Goal: Information Seeking & Learning: Understand process/instructions

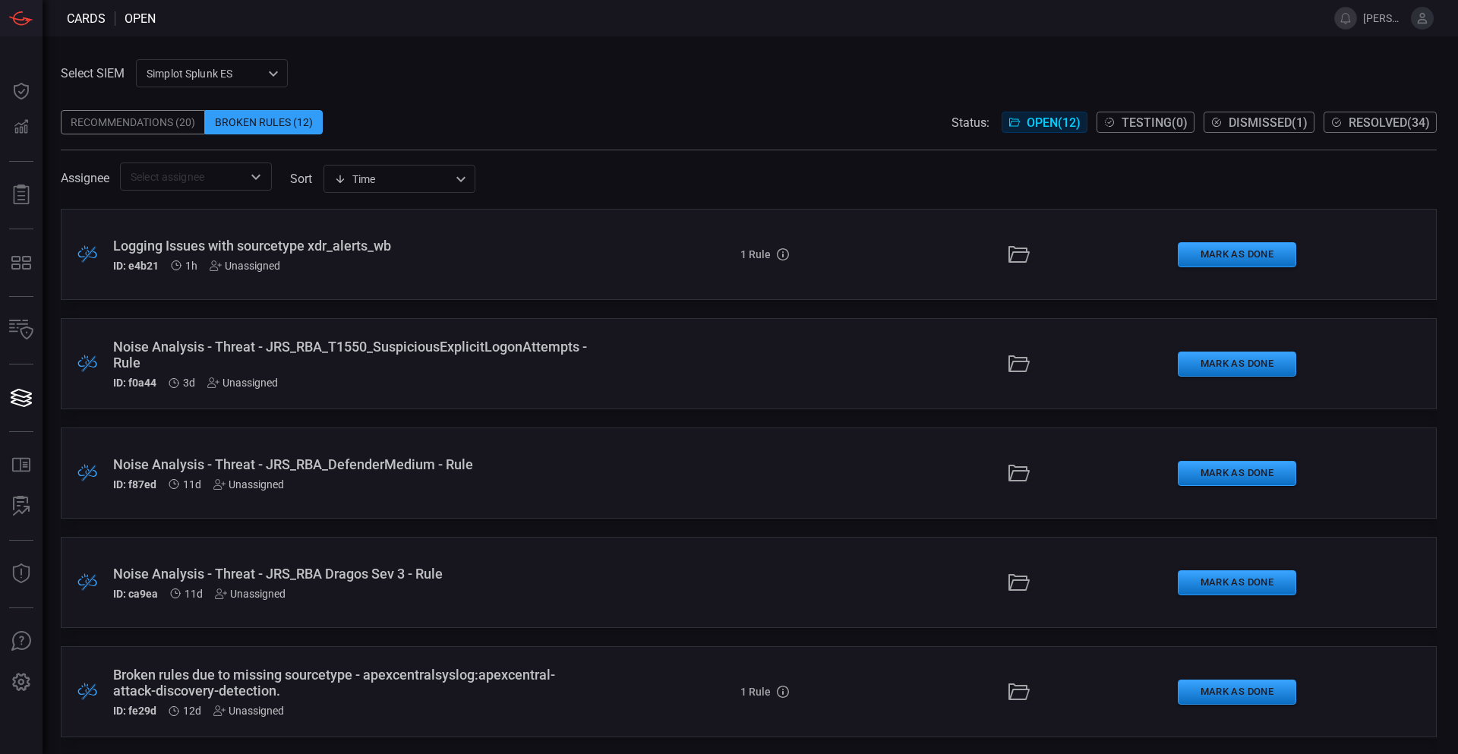
scroll to position [767, 0]
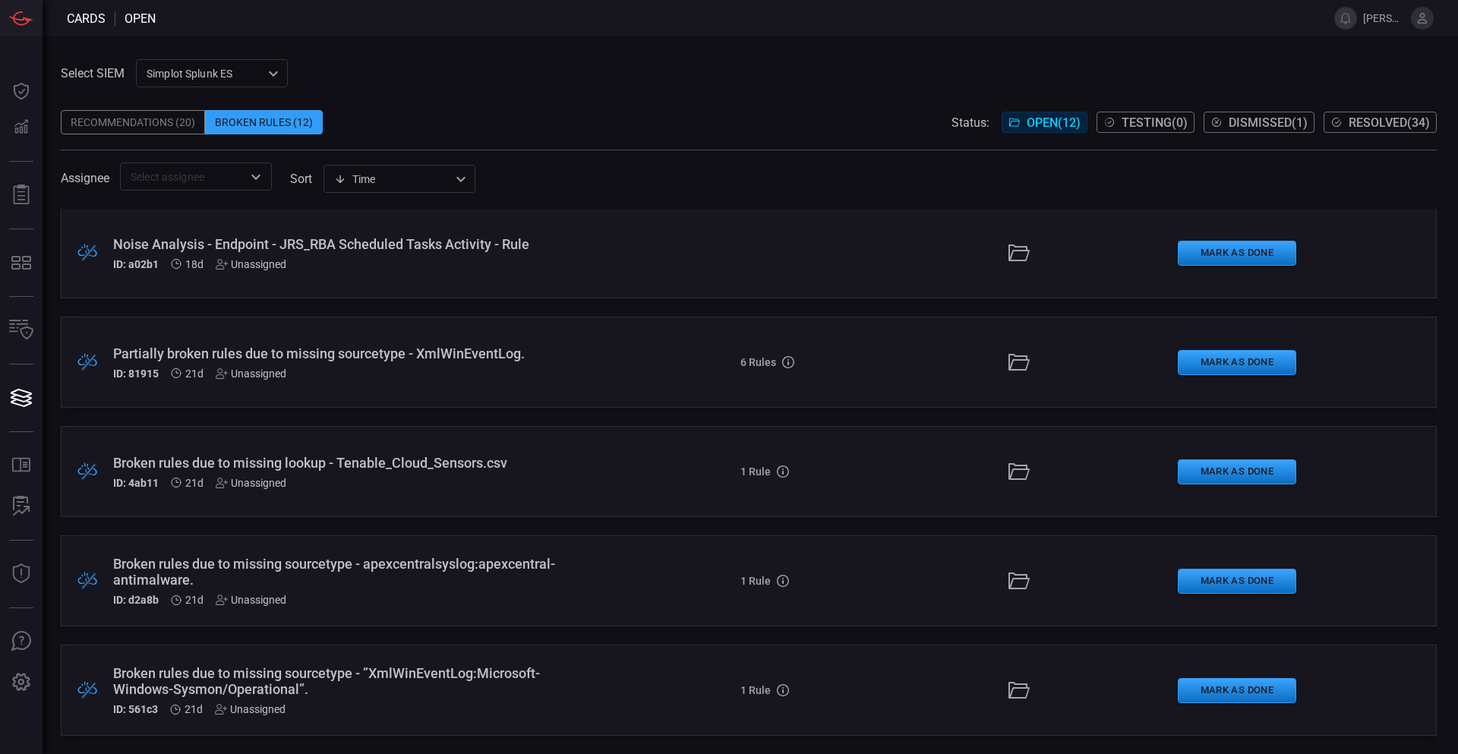
click at [646, 49] on div "Select SIEM Simplot Splunk ES 9280bf09-ba5f-4995-b6fb-90a154a1af4e ​ Recommenda…" at bounding box center [751, 395] width 1416 height 718
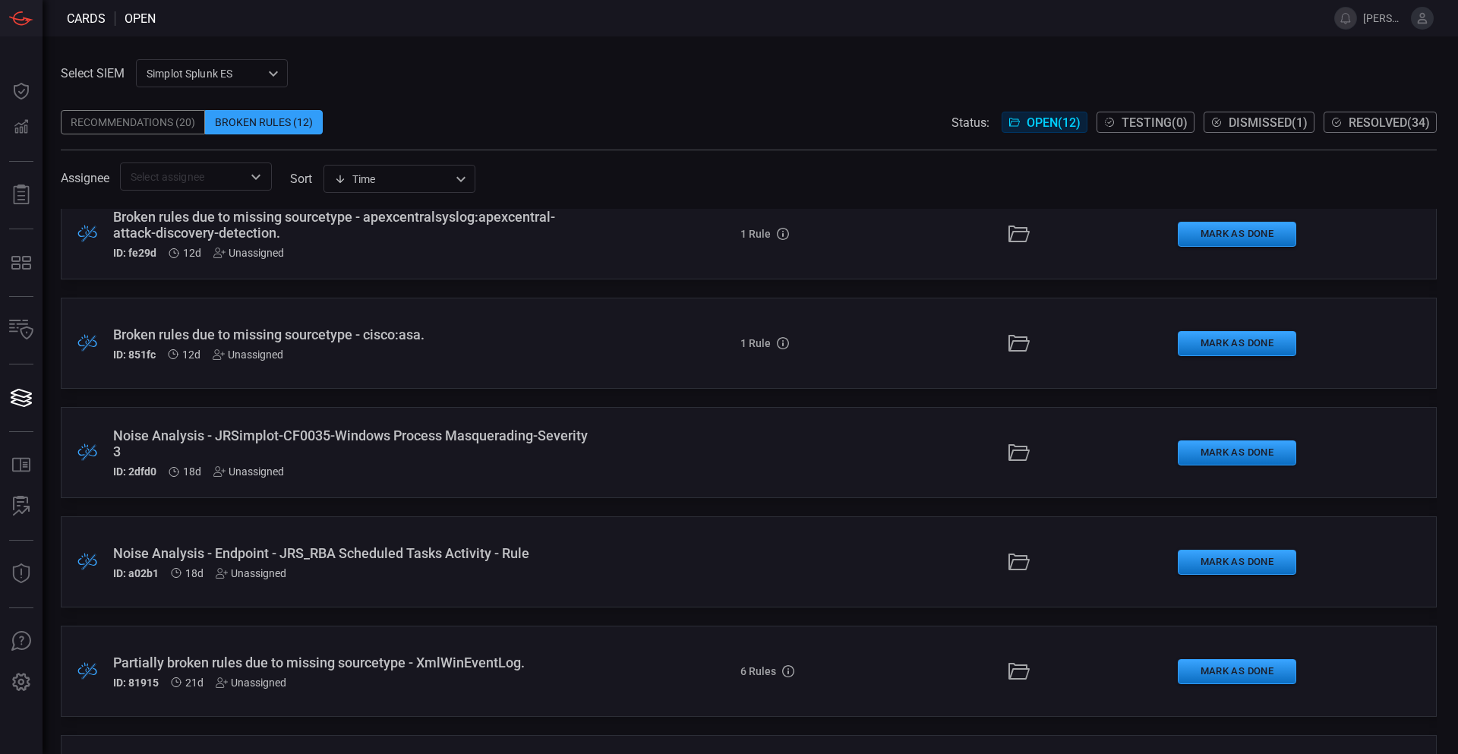
scroll to position [311, 0]
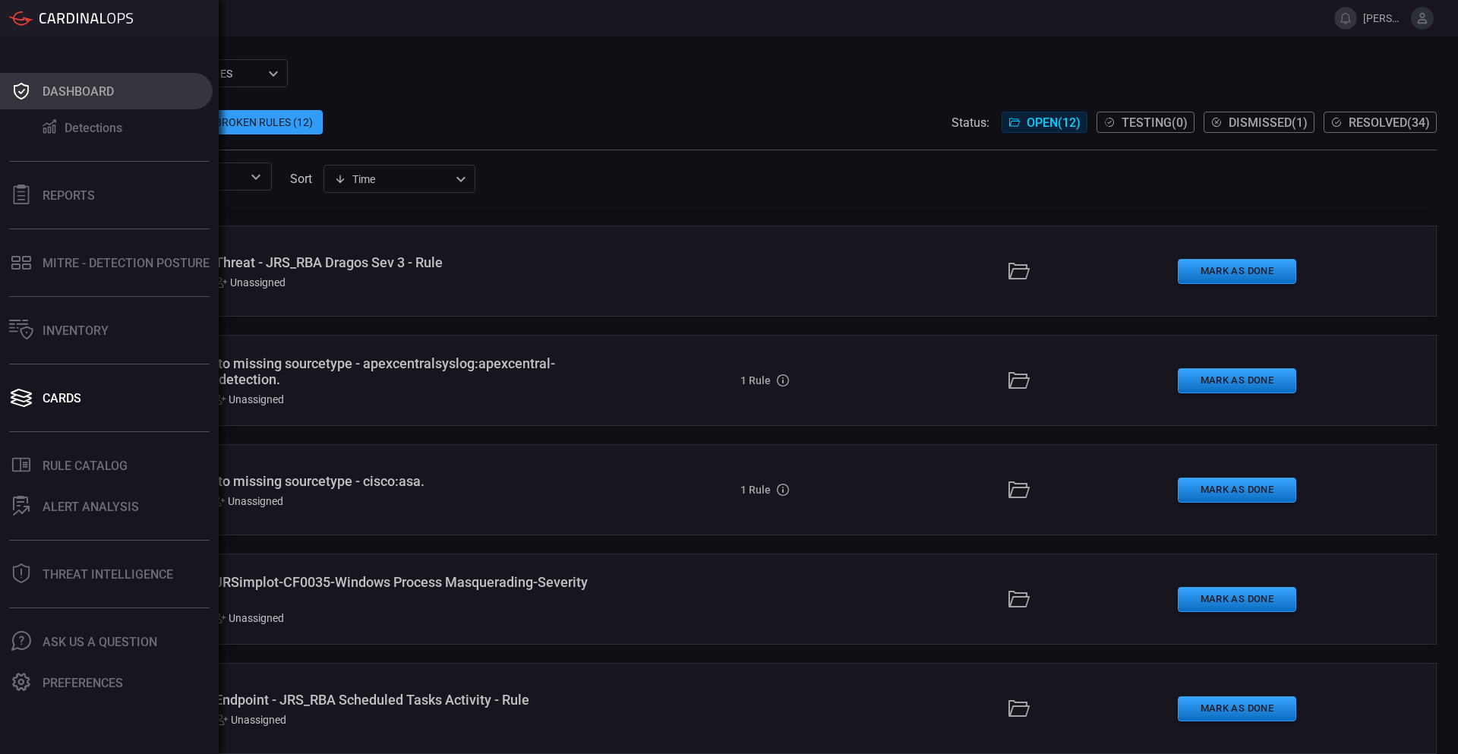
click at [15, 89] on icon at bounding box center [21, 91] width 15 height 17
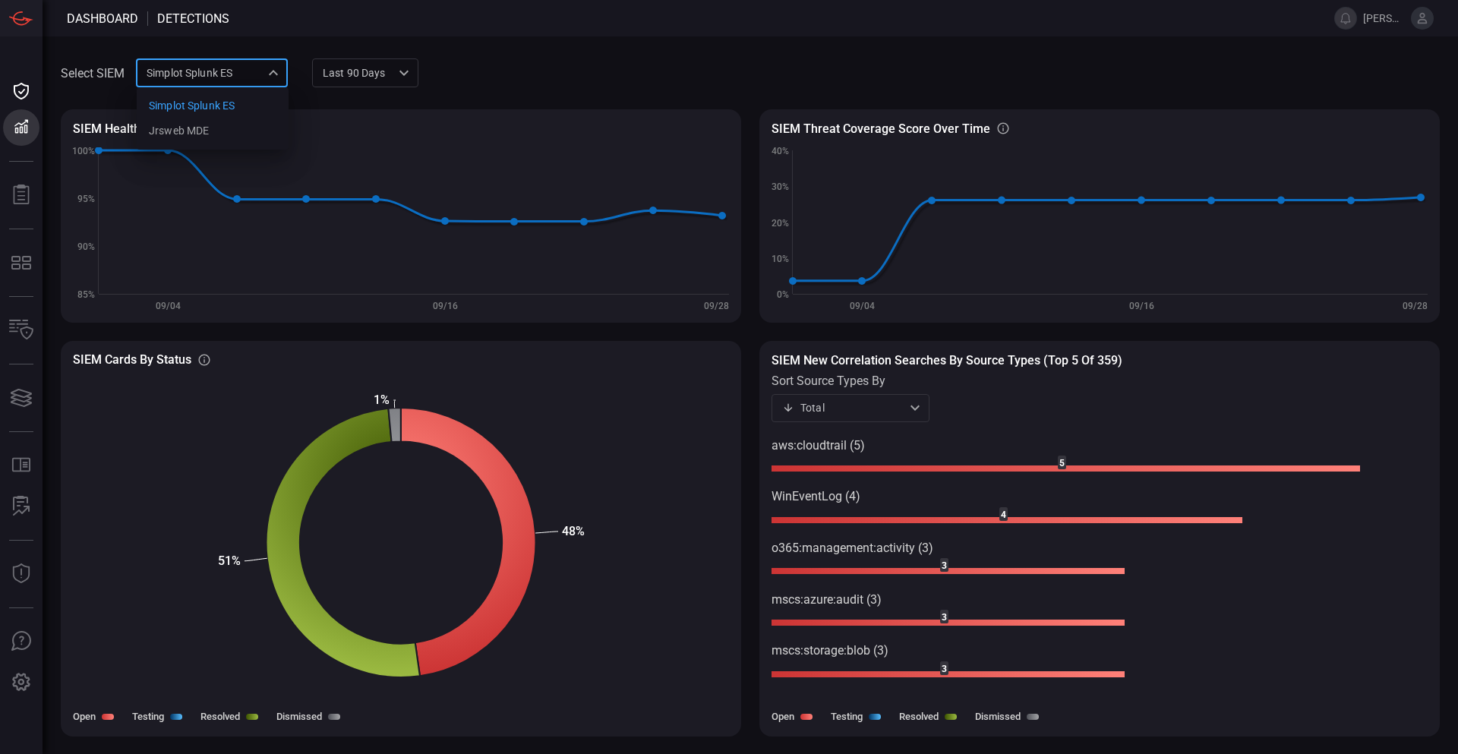
click at [257, 74] on div "Simplot Splunk ES 9280bf09-ba5f-4995-b6fb-90a154a1af4e Simplot Splunk ES jrsweb…" at bounding box center [212, 72] width 152 height 28
click at [201, 133] on div "jrsweb MDE" at bounding box center [179, 131] width 60 height 16
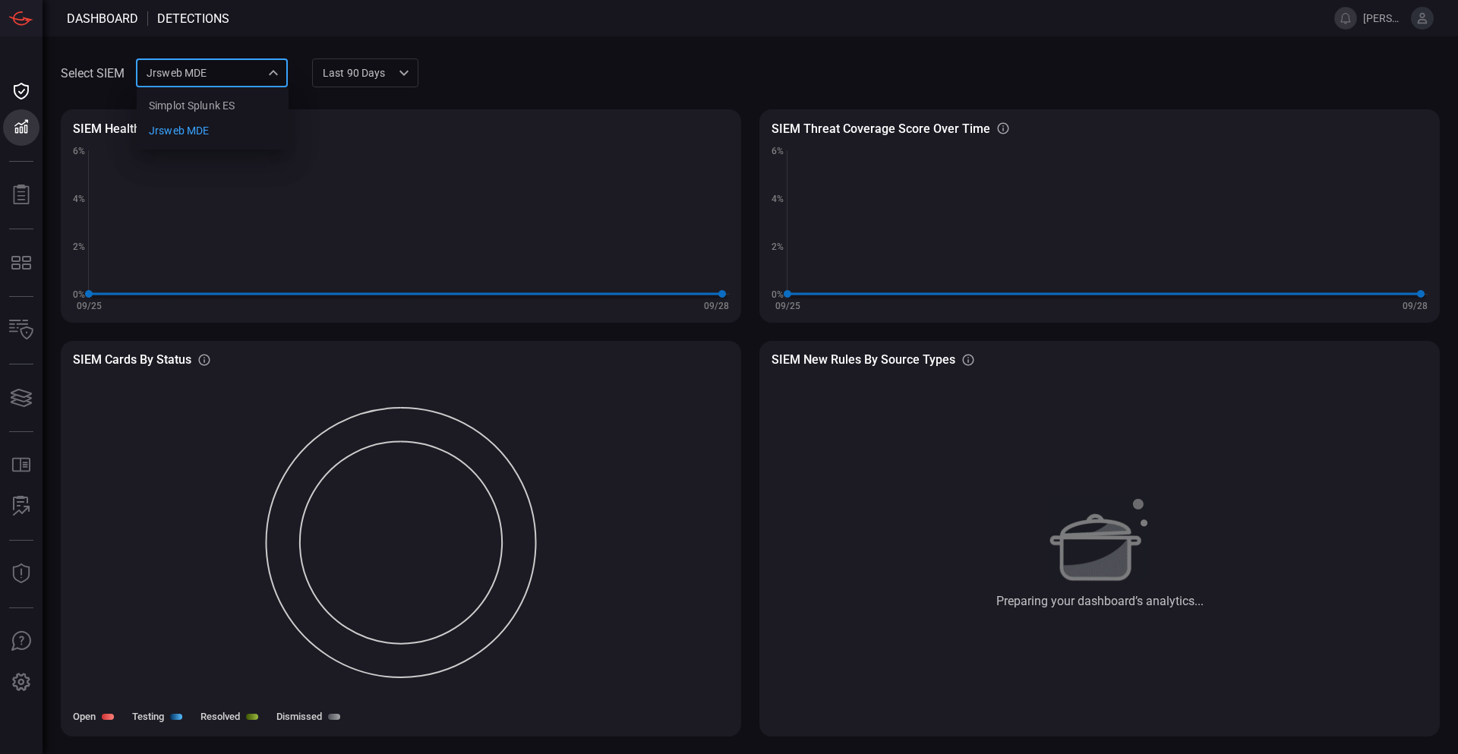
click at [250, 72] on div "jrsweb MDE 7761154f-daee-453d-842e-205d1932d5ae Simplot Splunk ES jrsweb MDE ​" at bounding box center [212, 72] width 152 height 28
click at [222, 101] on div "Simplot Splunk ES" at bounding box center [192, 106] width 86 height 16
type input "9280bf09-ba5f-4995-b6fb-90a154a1af4e"
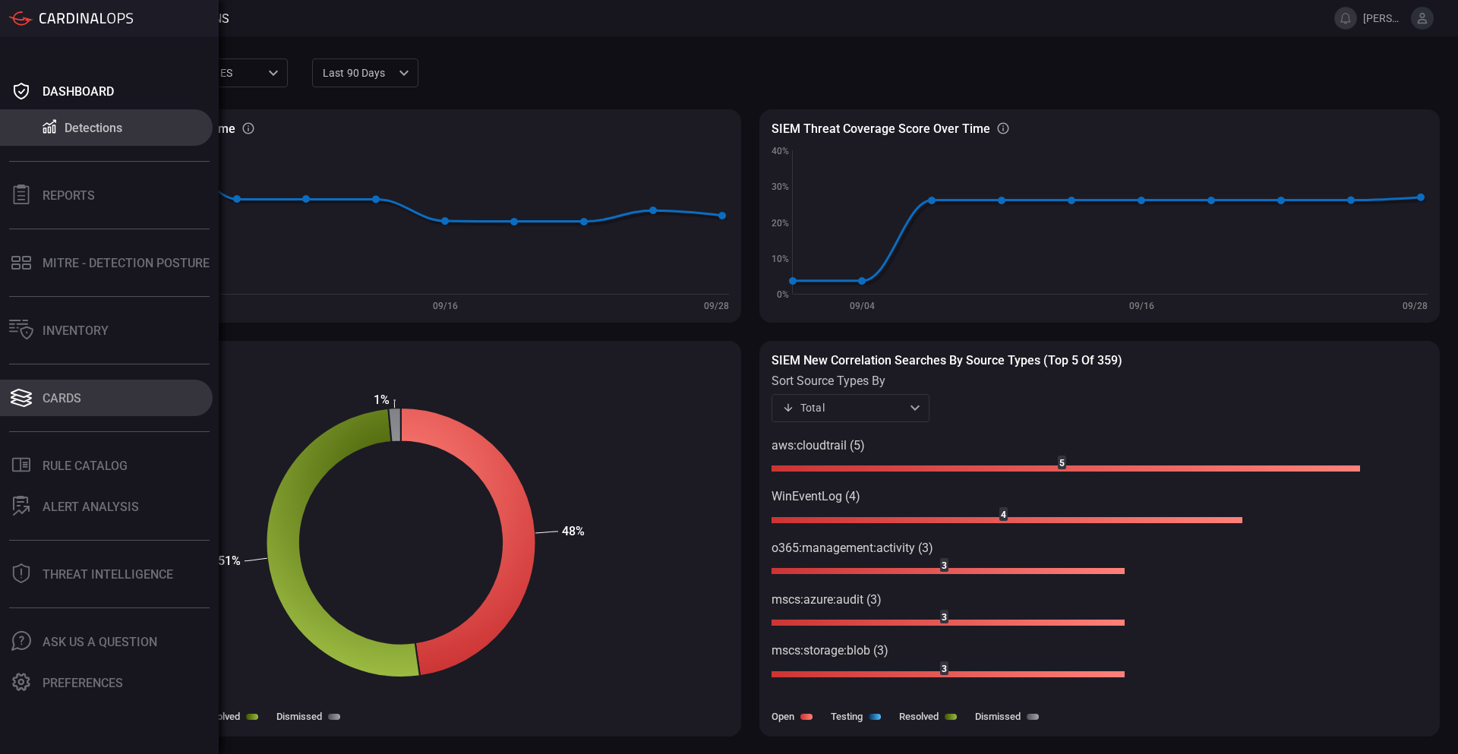
click at [63, 396] on div "Cards" at bounding box center [62, 398] width 39 height 14
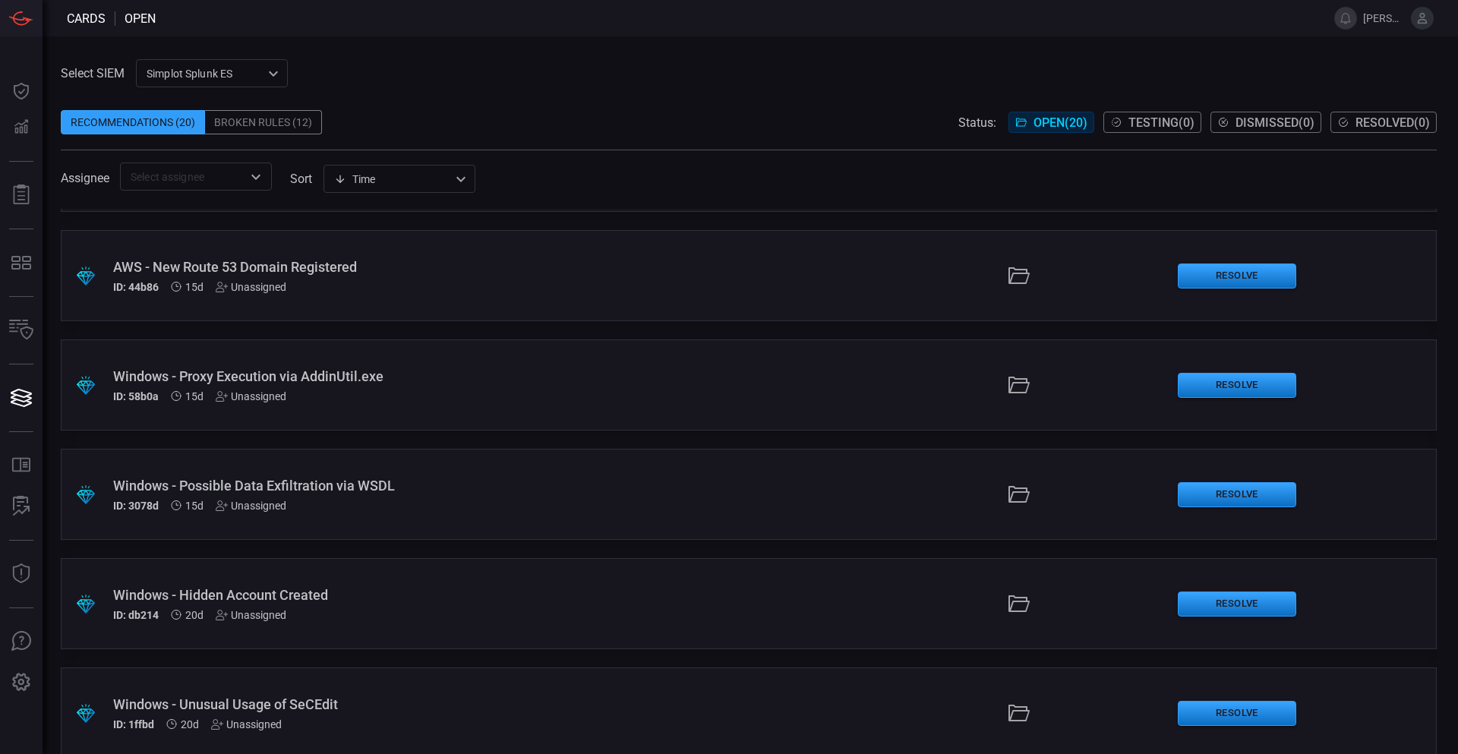
scroll to position [1642, 0]
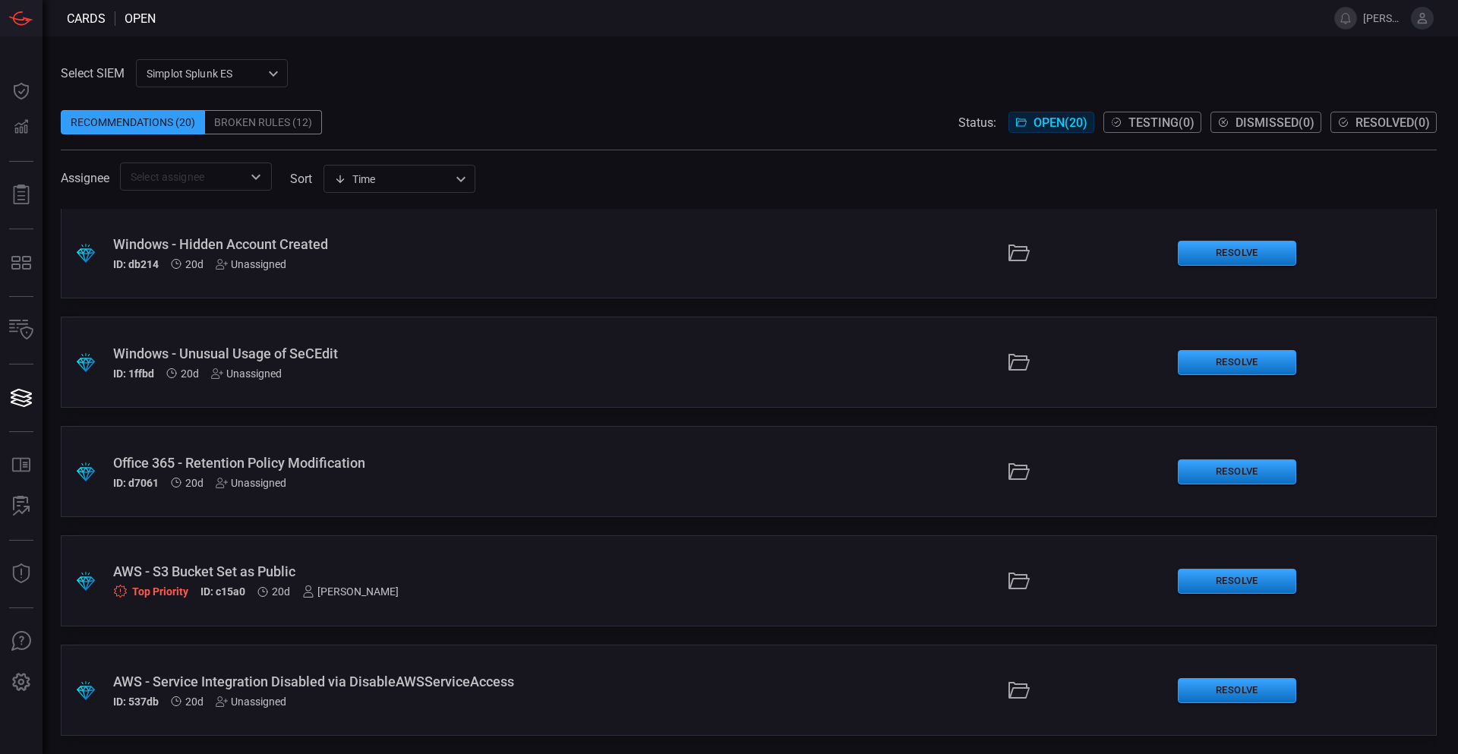
click at [204, 570] on div "AWS - S3 Bucket Set as Public" at bounding box center [354, 572] width 482 height 16
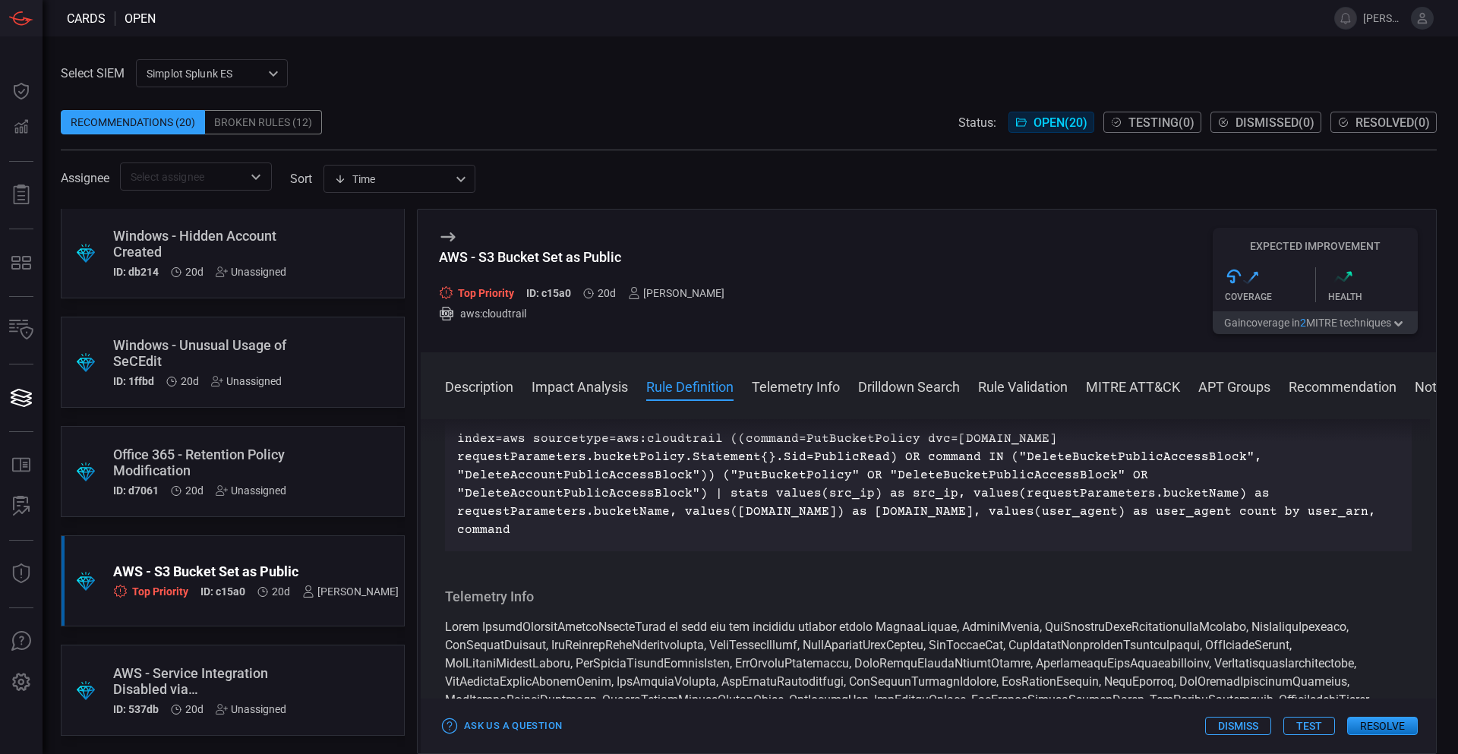
scroll to position [1443, 0]
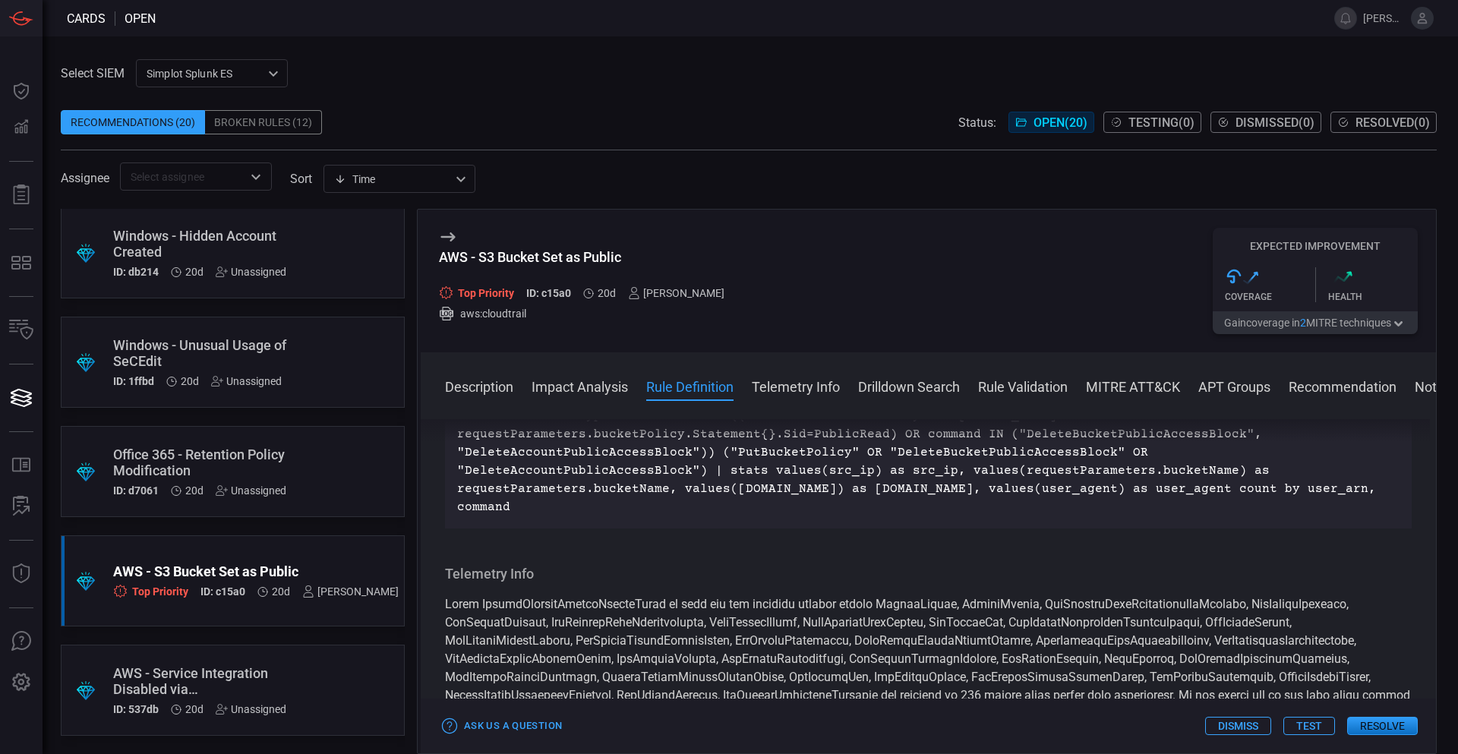
drag, startPoint x: 1328, startPoint y: 601, endPoint x: 441, endPoint y: 523, distance: 890.5
click at [437, 516] on div "Description Amazon Simple Storage Service (S3) is an object storage service tha…" at bounding box center [928, 583] width 1015 height 329
click at [541, 516] on p "index=aws sourcetype=aws:cloudtrail ((command=PutBucketPolicy dvc=[DOMAIN_NAME]…" at bounding box center [928, 461] width 943 height 109
drag, startPoint x: 453, startPoint y: 526, endPoint x: 1356, endPoint y: 611, distance: 906.3
click at [1356, 529] on div "index=aws sourcetype=aws:cloudtrail ((command=PutBucketPolicy dvc=[DOMAIN_NAME]…" at bounding box center [928, 462] width 967 height 134
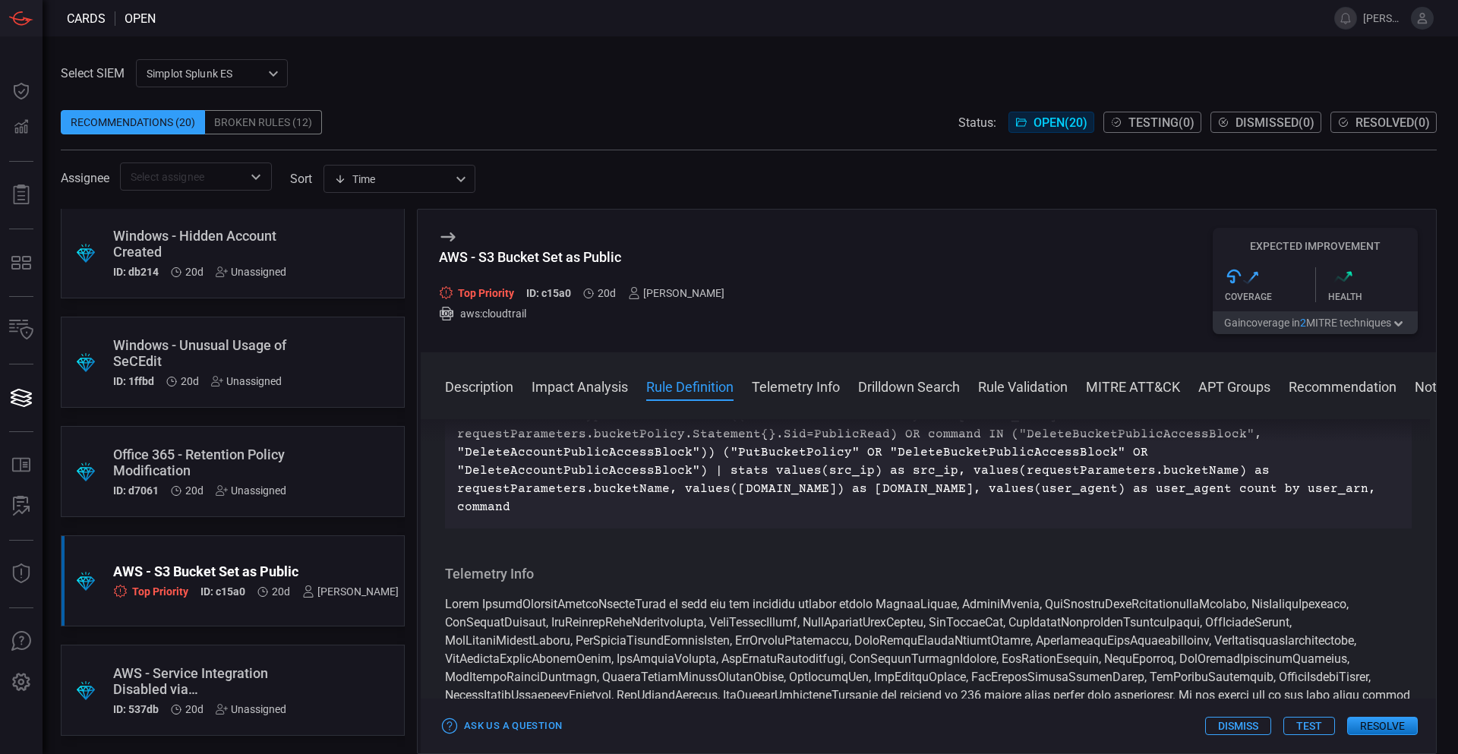
click at [1363, 516] on p "index=aws sourcetype=aws:cloudtrail ((command=PutBucketPolicy dvc=[DOMAIN_NAME]…" at bounding box center [928, 461] width 943 height 109
drag, startPoint x: 1351, startPoint y: 598, endPoint x: 563, endPoint y: 501, distance: 794.3
click at [466, 481] on div "Rule Definition index=aws sourcetype=aws:cloudtrail ((command=PutBucketPolicy d…" at bounding box center [928, 447] width 967 height 164
click at [895, 516] on p "index=aws sourcetype=aws:cloudtrail ((command=PutBucketPolicy dvc=[DOMAIN_NAME]…" at bounding box center [928, 461] width 943 height 109
